Goal: Transaction & Acquisition: Purchase product/service

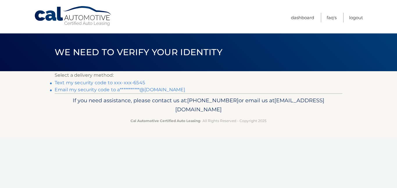
click at [130, 83] on link "Text my security code to xxx-xxx-6545" at bounding box center [100, 83] width 90 height 6
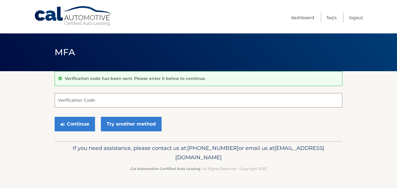
click at [83, 105] on input "Verification Code" at bounding box center [199, 100] width 288 height 15
type input "185702"
click at [71, 131] on div "Continue Try another method" at bounding box center [199, 125] width 288 height 20
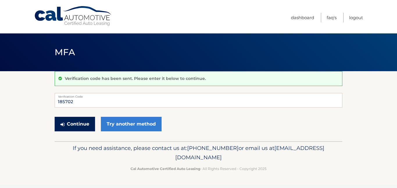
click at [75, 128] on button "Continue" at bounding box center [75, 124] width 40 height 15
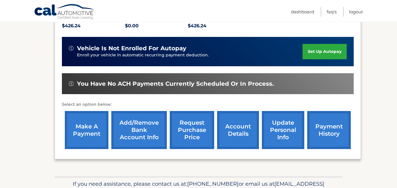
scroll to position [140, 0]
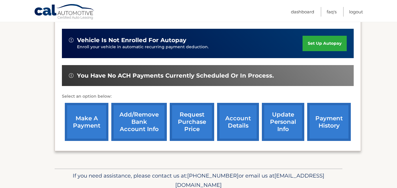
click at [239, 126] on link "account details" at bounding box center [238, 122] width 42 height 38
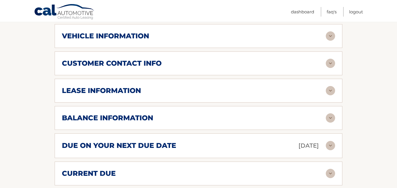
scroll to position [288, 0]
click at [330, 114] on img at bounding box center [330, 118] width 9 height 9
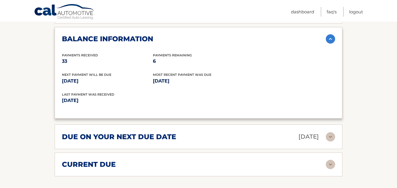
scroll to position [368, 0]
click at [328, 132] on img at bounding box center [330, 136] width 9 height 9
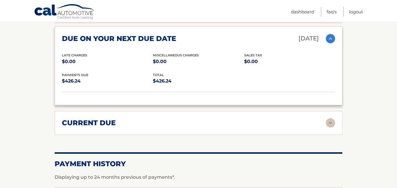
scroll to position [467, 0]
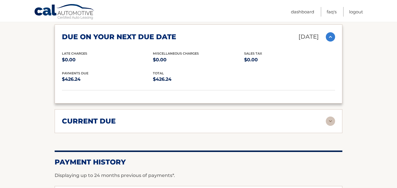
click at [330, 117] on img at bounding box center [330, 121] width 9 height 9
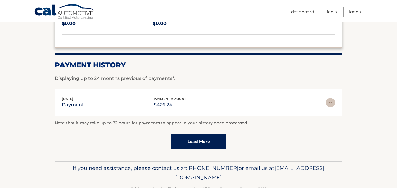
scroll to position [608, 0]
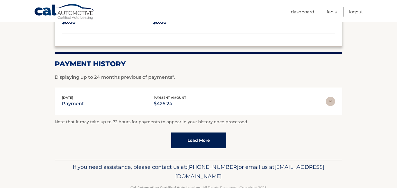
click at [329, 97] on img at bounding box center [330, 101] width 9 height 9
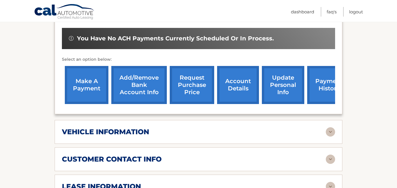
scroll to position [191, 0]
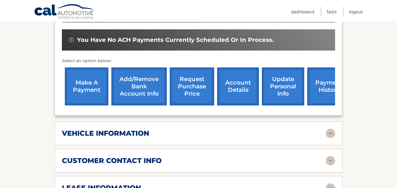
click at [233, 72] on link "account details" at bounding box center [238, 86] width 42 height 38
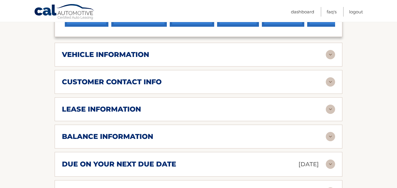
scroll to position [273, 0]
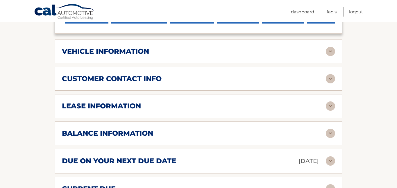
click at [330, 101] on img at bounding box center [330, 105] width 9 height 9
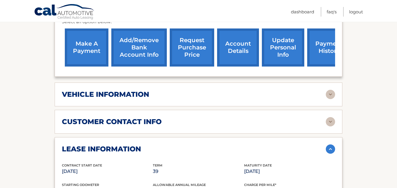
scroll to position [231, 0]
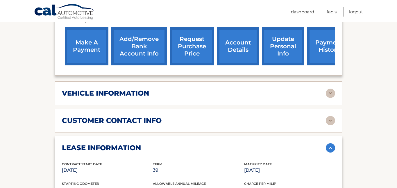
click at [327, 89] on img at bounding box center [330, 93] width 9 height 9
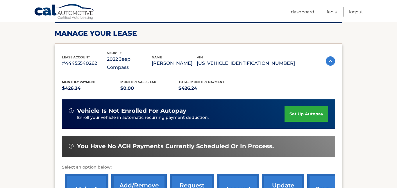
scroll to position [108, 0]
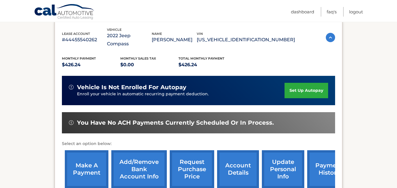
click at [82, 158] on link "make a payment" at bounding box center [87, 169] width 44 height 38
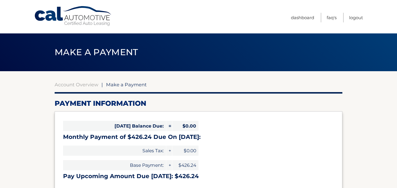
select select "ODQxYjkxYjUtNzVmNi00M2I0LWIyMGMtOWQ1ZjI3ZDMyN2U2"
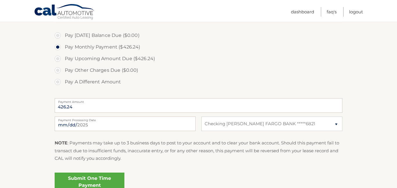
scroll to position [184, 0]
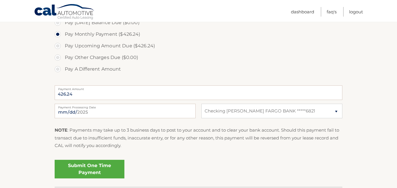
click at [90, 165] on link "Submit One Time Payment" at bounding box center [90, 169] width 70 height 19
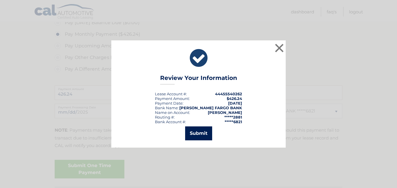
click at [200, 137] on button "Submit" at bounding box center [198, 133] width 27 height 14
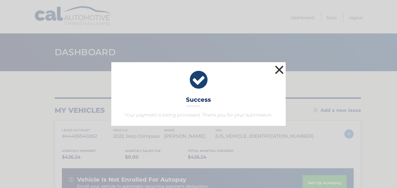
click at [281, 69] on button "×" at bounding box center [279, 70] width 12 height 12
